Goal: Information Seeking & Learning: Find specific fact

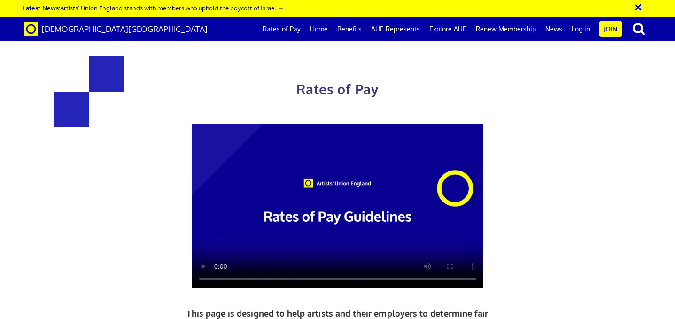
scroll to position [549, 0]
drag, startPoint x: 380, startPoint y: 77, endPoint x: 486, endPoint y: 74, distance: 106.6
drag, startPoint x: 438, startPoint y: 79, endPoint x: 367, endPoint y: 82, distance: 71.0
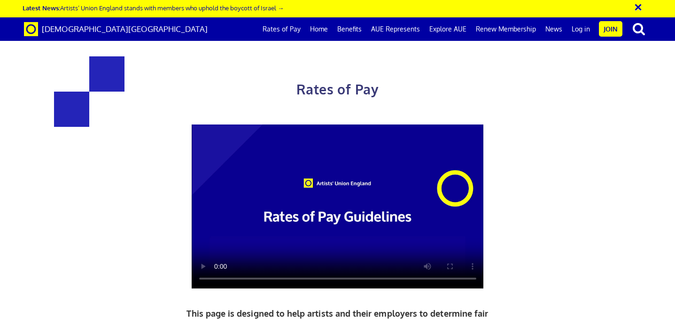
drag, startPoint x: 304, startPoint y: 239, endPoint x: 356, endPoint y: 237, distance: 52.2
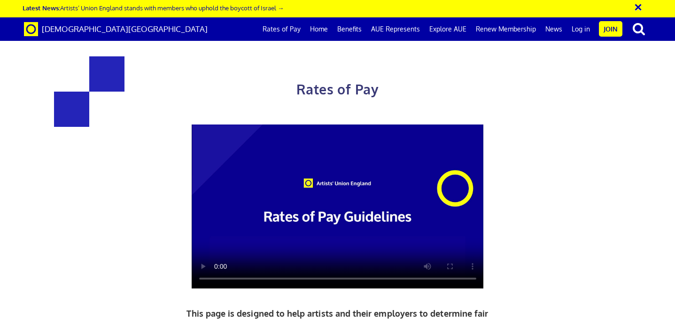
copy h4 "£284.31 a day"
drag, startPoint x: 304, startPoint y: 210, endPoint x: 355, endPoint y: 212, distance: 50.7
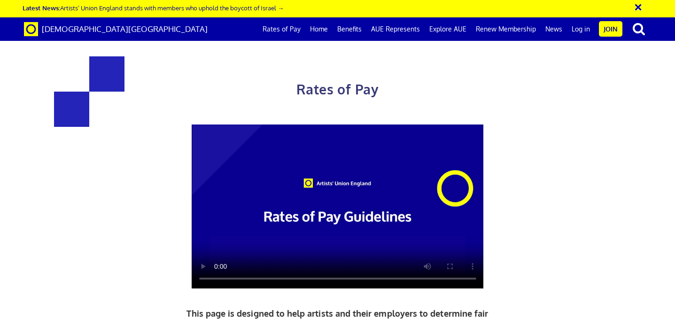
copy h4 "£224.61 a day"
drag, startPoint x: 441, startPoint y: 226, endPoint x: 494, endPoint y: 223, distance: 53.1
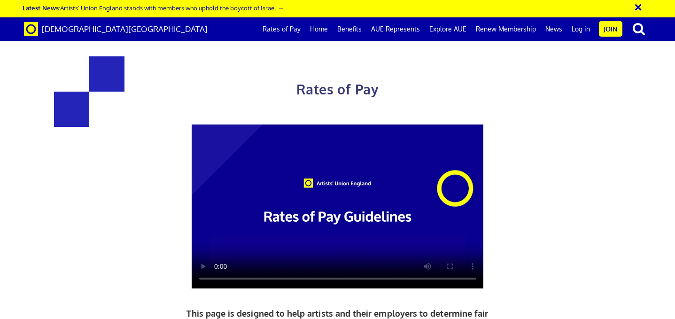
copy h4 "£278.09 a day"
